Goal: Register for event/course

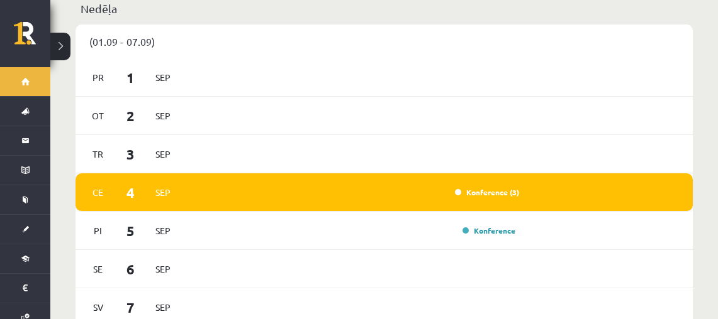
scroll to position [882, 0]
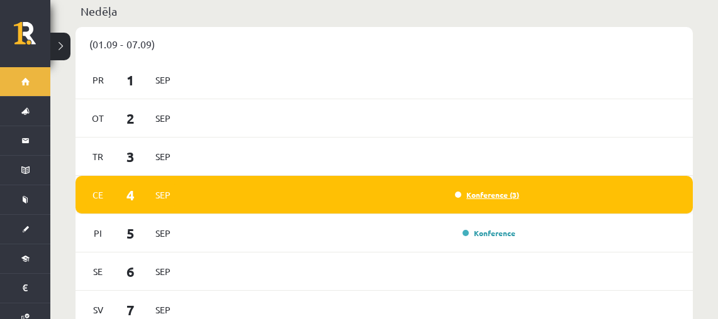
click at [501, 190] on link "Konference (3)" at bounding box center [487, 195] width 64 height 10
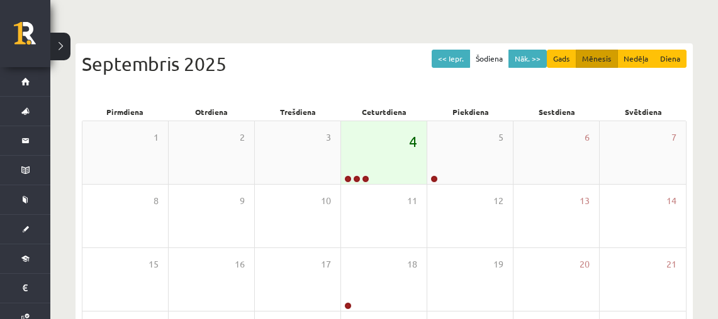
scroll to position [75, 0]
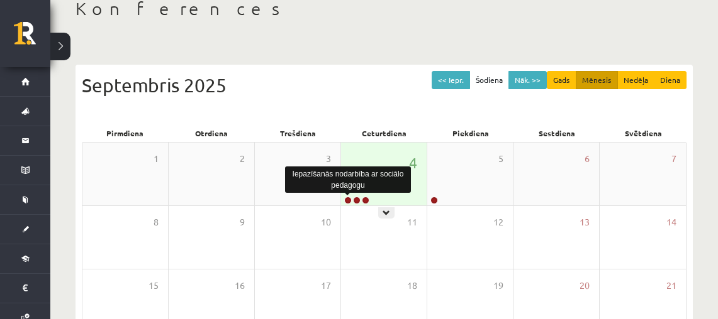
click at [348, 200] on link at bounding box center [348, 201] width 8 height 8
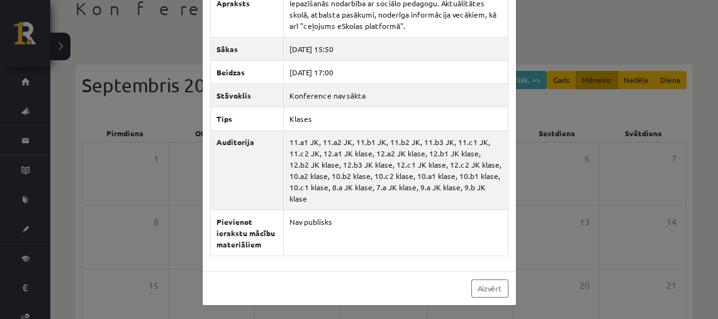
scroll to position [84, 0]
click at [496, 288] on link "Aizvērt" at bounding box center [489, 289] width 37 height 18
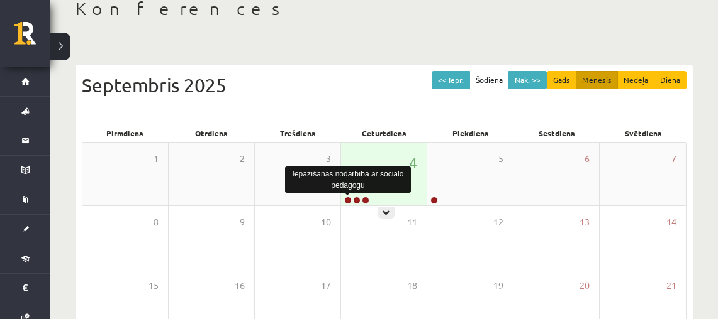
click at [348, 199] on link at bounding box center [348, 201] width 8 height 8
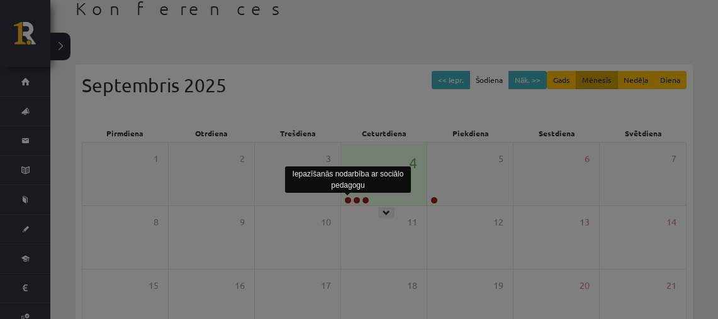
scroll to position [0, 0]
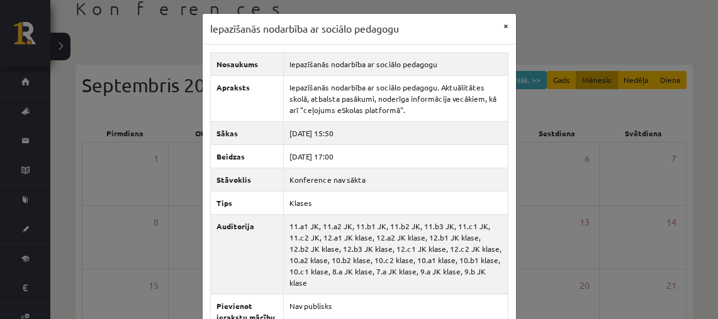
click at [508, 25] on button "×" at bounding box center [506, 26] width 20 height 24
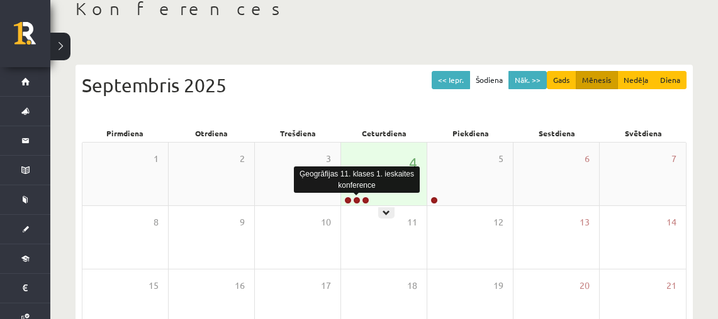
click at [357, 199] on link at bounding box center [357, 201] width 8 height 8
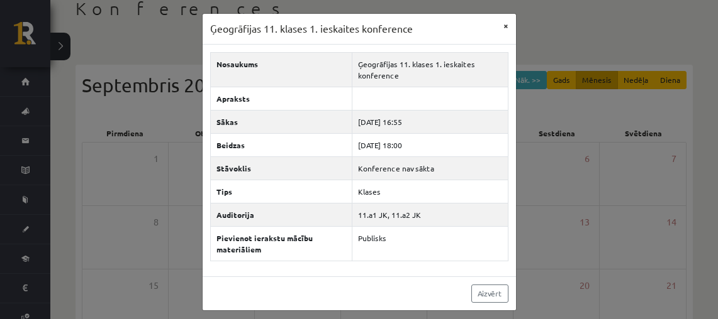
click at [506, 31] on button "×" at bounding box center [506, 26] width 20 height 24
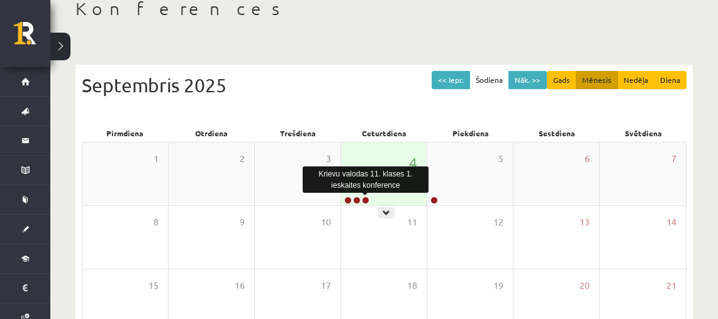
click at [365, 200] on link at bounding box center [366, 201] width 8 height 8
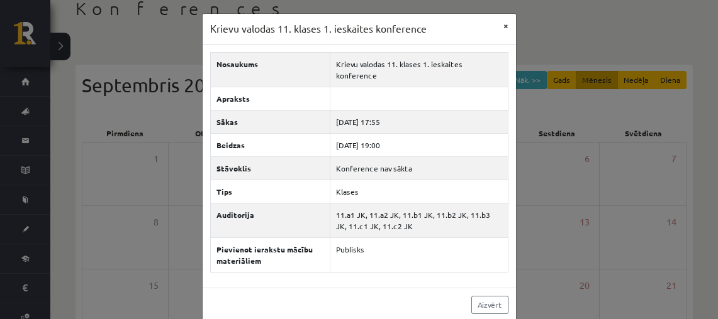
click at [508, 23] on button "×" at bounding box center [506, 26] width 20 height 24
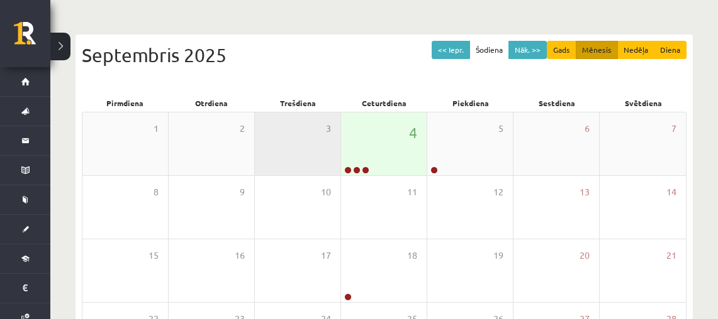
scroll to position [108, 0]
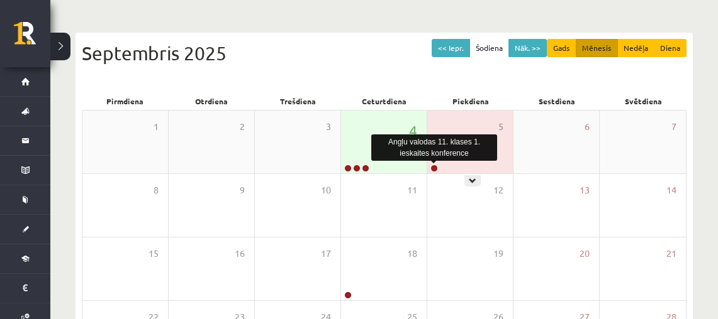
click at [436, 166] on link at bounding box center [434, 169] width 8 height 8
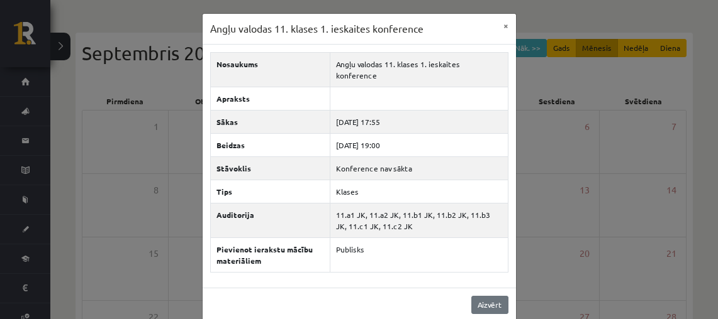
click at [495, 297] on link "Aizvērt" at bounding box center [489, 305] width 37 height 18
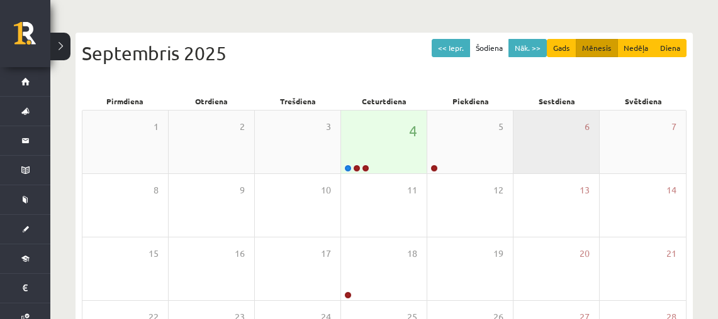
scroll to position [108, 0]
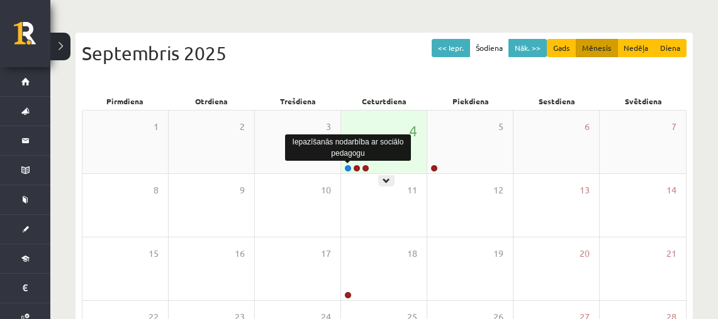
click at [350, 170] on link at bounding box center [348, 169] width 8 height 8
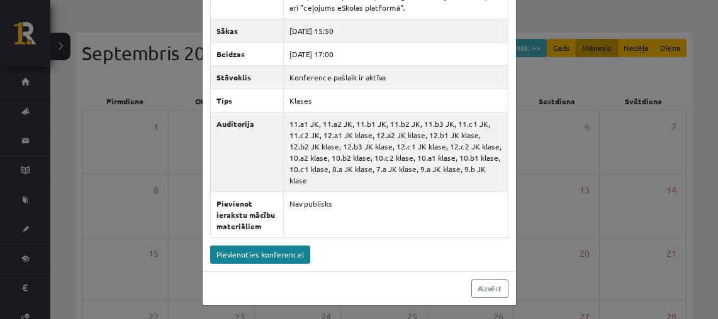
scroll to position [103, 0]
click at [278, 255] on link "Pievienoties konferencei" at bounding box center [260, 255] width 100 height 18
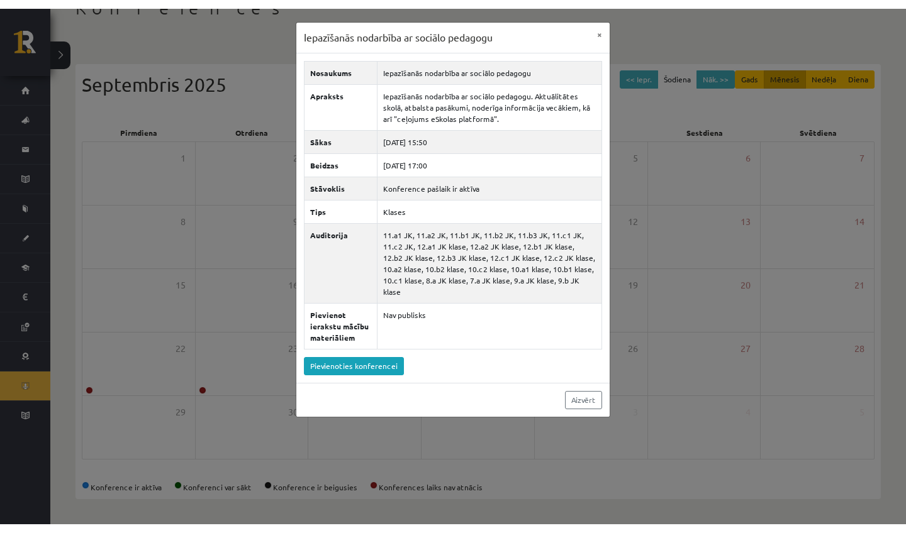
scroll to position [67, 0]
